Goal: Information Seeking & Learning: Learn about a topic

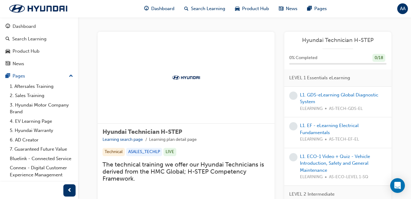
scroll to position [46, 0]
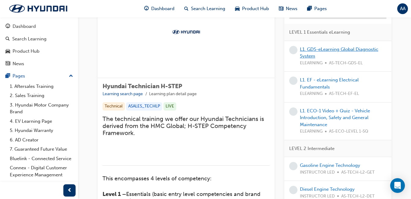
click at [341, 51] on link "L1. GDS-eLearning Global Diagnostic System" at bounding box center [339, 53] width 78 height 13
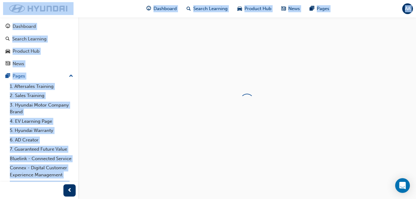
click at [341, 51] on div at bounding box center [247, 100] width 338 height 167
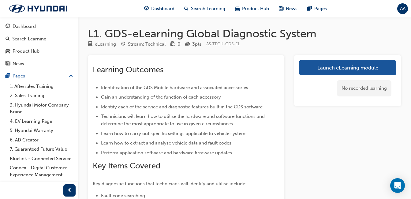
click at [69, 74] on span "up-icon" at bounding box center [71, 76] width 4 height 8
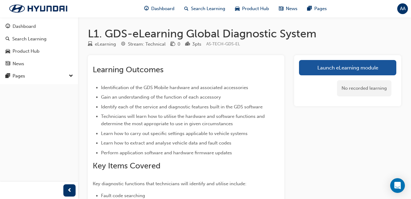
click at [71, 74] on span "down-icon" at bounding box center [71, 76] width 4 height 8
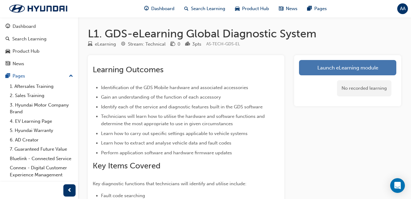
click at [318, 62] on link "Launch eLearning module" at bounding box center [347, 67] width 97 height 15
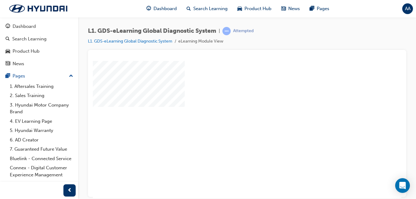
click at [229, 111] on div "play" at bounding box center [229, 111] width 0 height 0
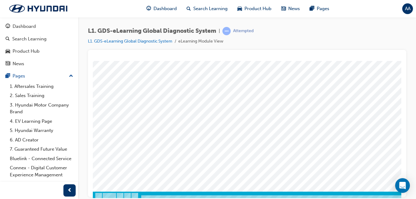
scroll to position [97, 0]
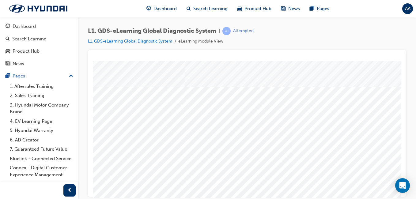
scroll to position [3, 0]
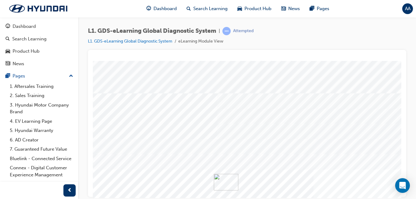
scroll to position [27, 0]
drag, startPoint x: 118, startPoint y: 117, endPoint x: 223, endPoint y: 115, distance: 104.4
click at [223, 115] on div "Content Image Right" at bounding box center [301, 143] width 416 height 220
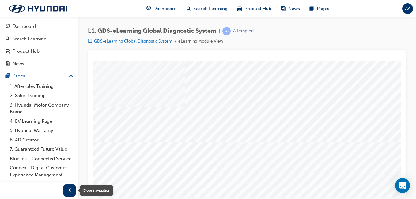
click at [71, 187] on span "prev-icon" at bounding box center [69, 191] width 5 height 8
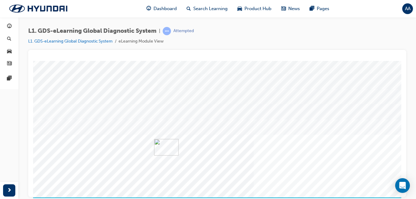
scroll to position [97, 0]
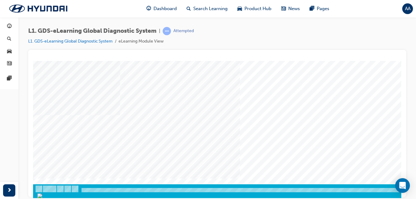
click at [69, 189] on div "Content Image Right" at bounding box center [241, 79] width 416 height 230
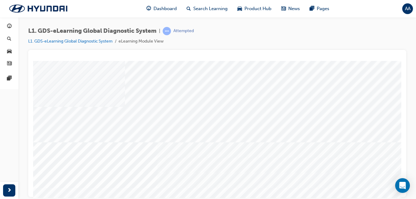
drag, startPoint x: 339, startPoint y: 141, endPoint x: 398, endPoint y: 114, distance: 64.4
click at [398, 63] on html "Content Image Right Loading..." at bounding box center [217, 62] width 368 height 2
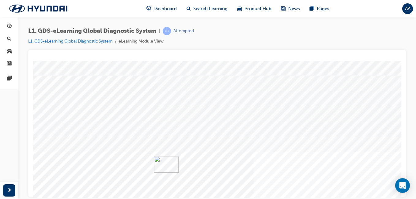
scroll to position [97, 0]
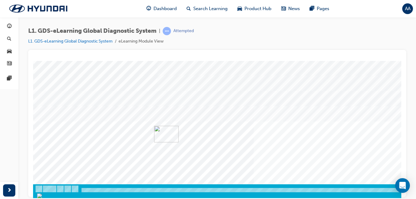
drag, startPoint x: 398, startPoint y: 114, endPoint x: 433, endPoint y: 243, distance: 133.6
click at [6, 193] on div "button" at bounding box center [9, 190] width 12 height 12
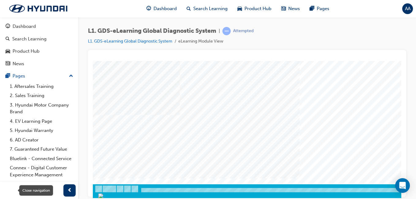
scroll to position [0, 0]
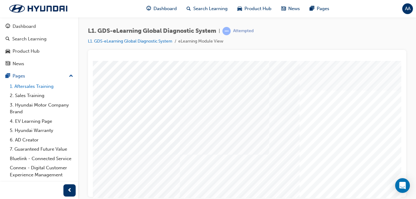
click at [50, 86] on link "1. Aftersales Training" at bounding box center [41, 86] width 68 height 9
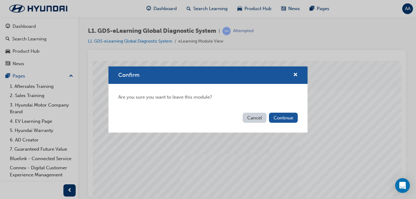
click at [257, 113] on button "Cancel" at bounding box center [255, 118] width 24 height 10
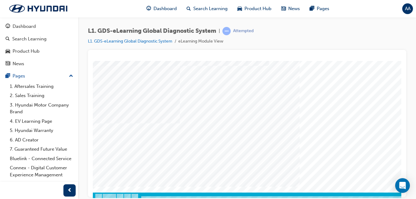
scroll to position [97, 0]
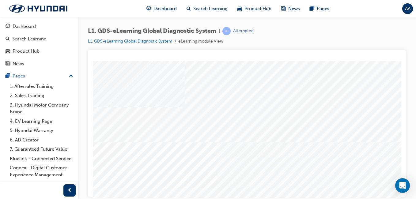
click at [50, 79] on div "Pages" at bounding box center [39, 76] width 67 height 8
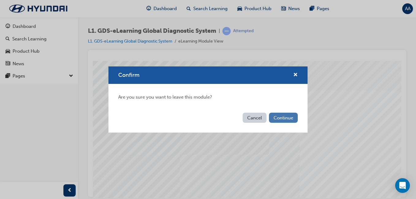
click at [275, 121] on button "Continue" at bounding box center [283, 118] width 29 height 10
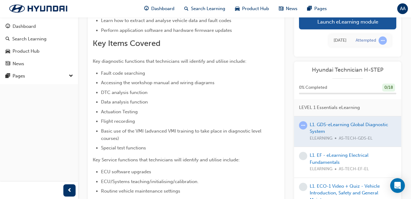
scroll to position [131, 0]
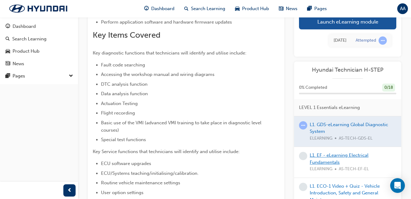
click at [334, 156] on link "L1. EF - eLearning Electrical Fundamentals" at bounding box center [339, 158] width 59 height 13
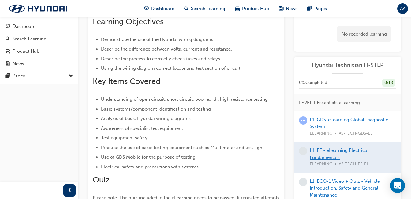
scroll to position [131, 0]
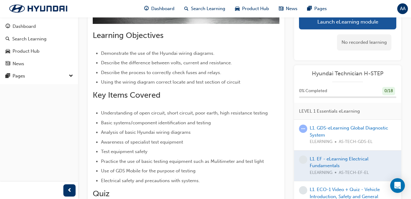
click at [336, 162] on div at bounding box center [347, 166] width 107 height 31
click at [316, 161] on div at bounding box center [347, 166] width 107 height 31
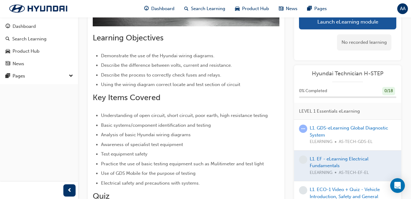
scroll to position [120, 0]
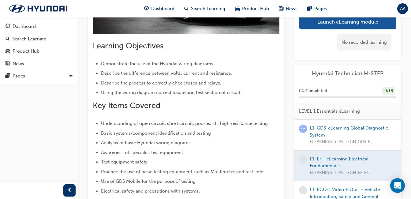
click at [331, 162] on div at bounding box center [347, 166] width 107 height 31
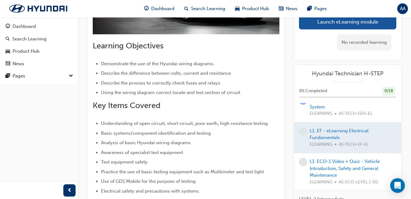
scroll to position [52, 0]
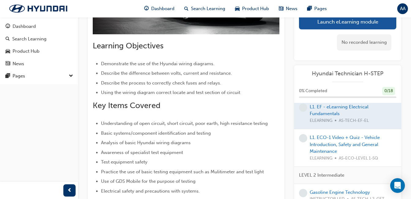
click at [331, 112] on div at bounding box center [347, 114] width 107 height 31
click at [280, 125] on div "﻿ Learning Objectives Demonstrate the use of the Hyundai wiring diagrams. Descr…" at bounding box center [186, 150] width 197 height 430
click at [324, 139] on link "L1. ECO-1 Video + Quiz - Vehicle Introduction, Safety and General Maintenance" at bounding box center [345, 144] width 70 height 19
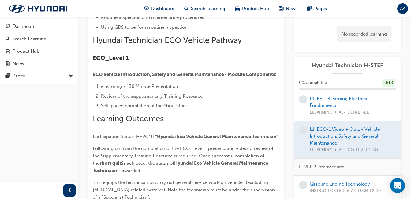
scroll to position [134, 0]
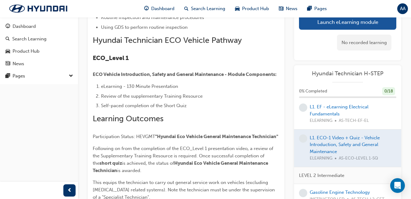
click at [342, 111] on div "L1. EF - eLearning Electrical Fundamentals ELEARNING AS-TECH-EF-EL" at bounding box center [353, 113] width 87 height 21
click at [346, 105] on link "L1. EF - eLearning Electrical Fundamentals" at bounding box center [339, 110] width 59 height 13
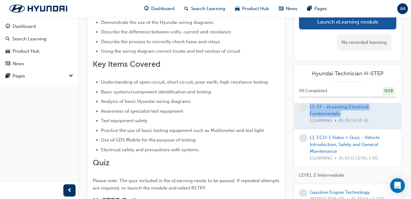
scroll to position [167, 0]
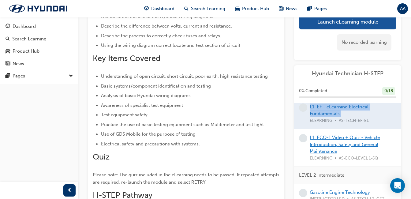
click at [345, 145] on link "L1. ECO-1 Video + Quiz - Vehicle Introduction, Safety and General Maintenance" at bounding box center [345, 144] width 70 height 19
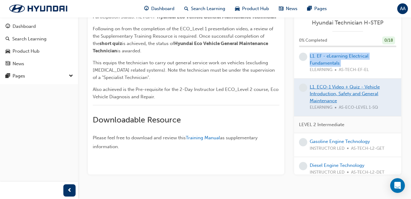
scroll to position [271, 0]
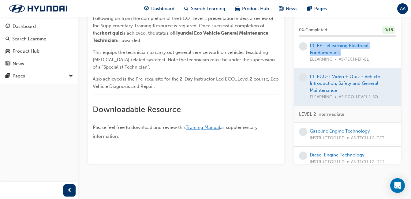
click at [211, 125] on span "Training Manual" at bounding box center [203, 128] width 34 height 6
